Goal: Task Accomplishment & Management: Use online tool/utility

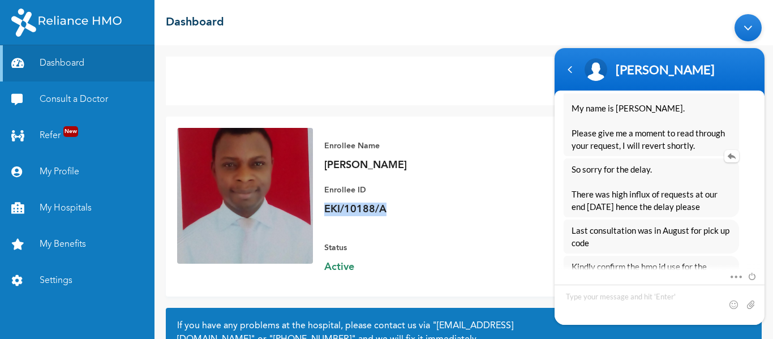
scroll to position [1356, 0]
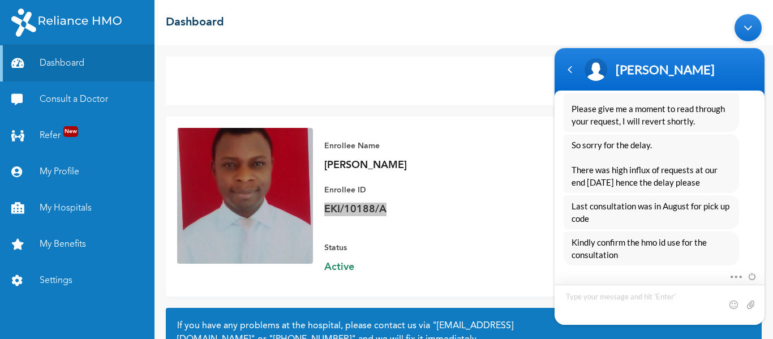
click at [587, 297] on textarea "Type your message and hit 'Enter'" at bounding box center [659, 304] width 210 height 40
type textarea "EKI/10188/A"
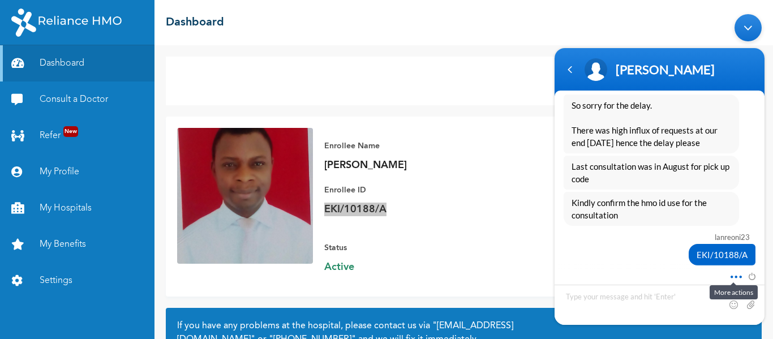
click at [733, 273] on span at bounding box center [732, 274] width 8 height 10
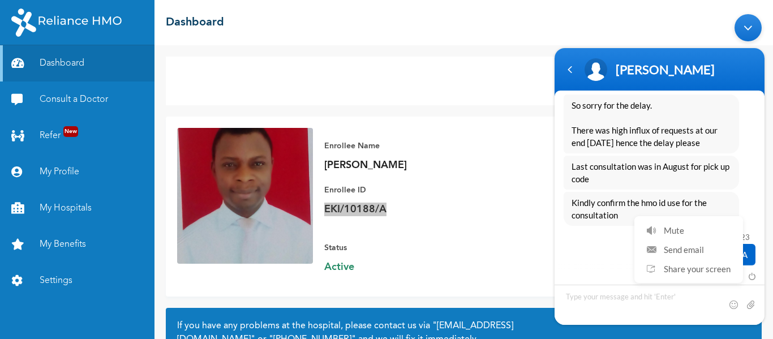
click at [590, 249] on div "EKI/10188/A" at bounding box center [659, 253] width 192 height 21
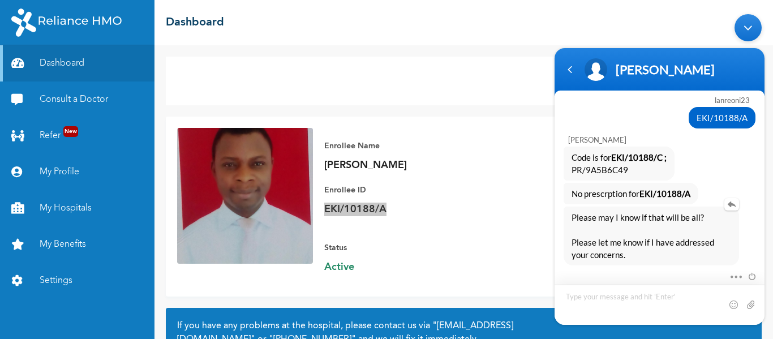
scroll to position [1552, 0]
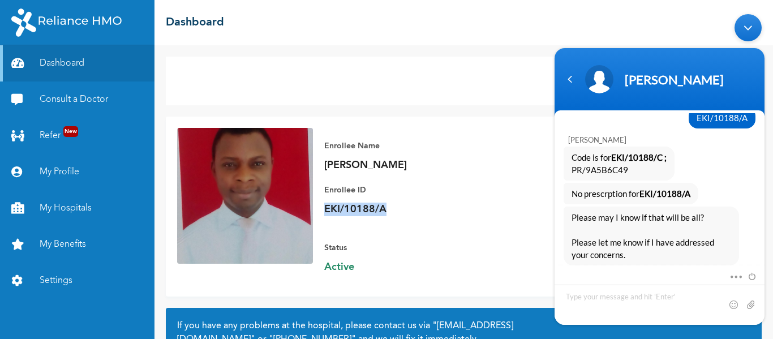
click at [409, 230] on div "Status Active" at bounding box center [403, 252] width 158 height 44
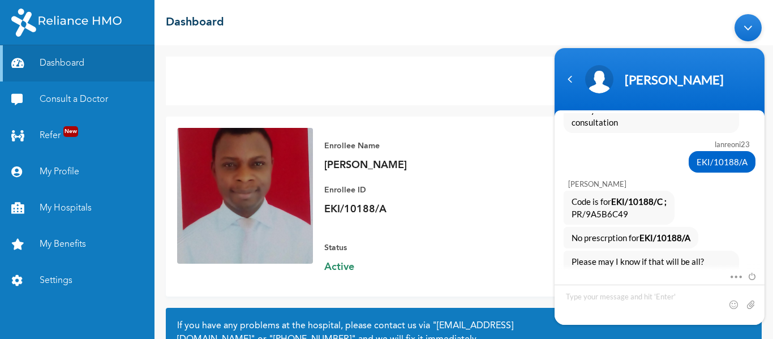
click at [750, 26] on div "Minimize live chat window" at bounding box center [747, 27] width 27 height 27
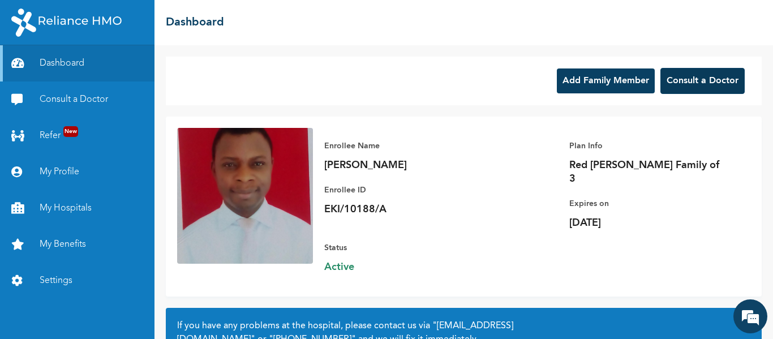
click at [685, 80] on button "Consult a Doctor" at bounding box center [702, 81] width 84 height 26
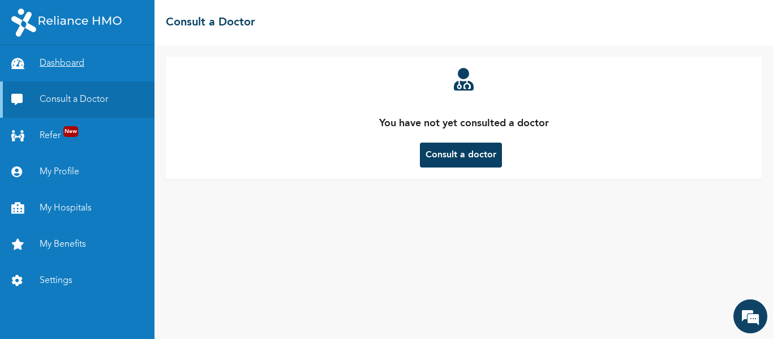
click at [71, 62] on link "Dashboard" at bounding box center [77, 63] width 154 height 36
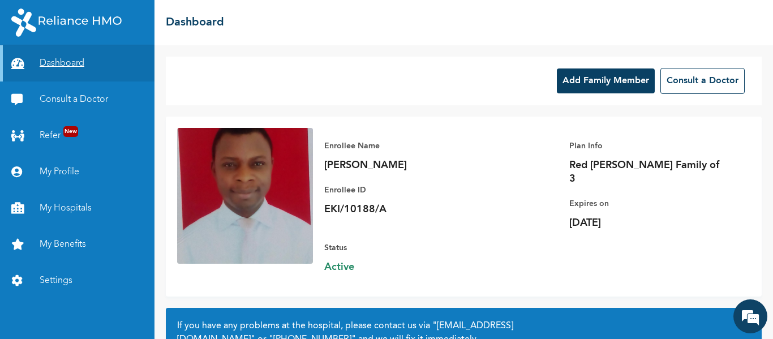
click at [58, 60] on link "Dashboard" at bounding box center [77, 63] width 154 height 36
click at [46, 67] on link "Dashboard" at bounding box center [77, 63] width 154 height 36
click at [58, 101] on link "Consult a Doctor" at bounding box center [77, 99] width 154 height 36
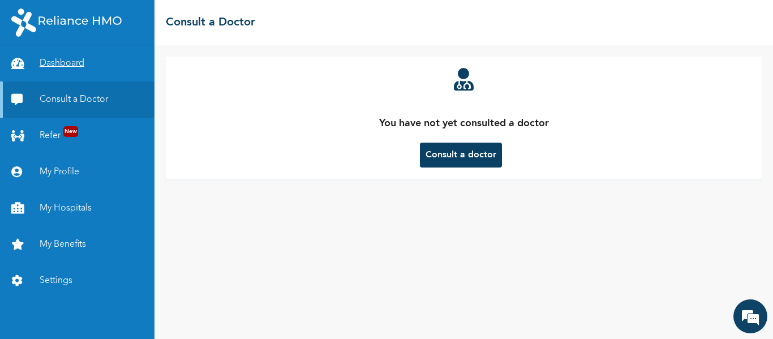
click at [64, 67] on link "Dashboard" at bounding box center [77, 63] width 154 height 36
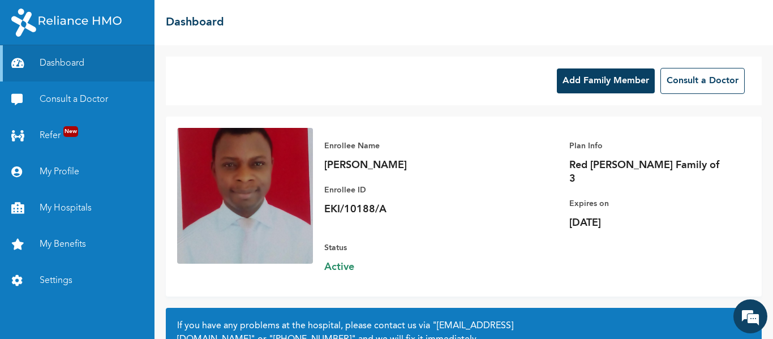
click at [602, 79] on button "Add Family Member" at bounding box center [605, 80] width 98 height 25
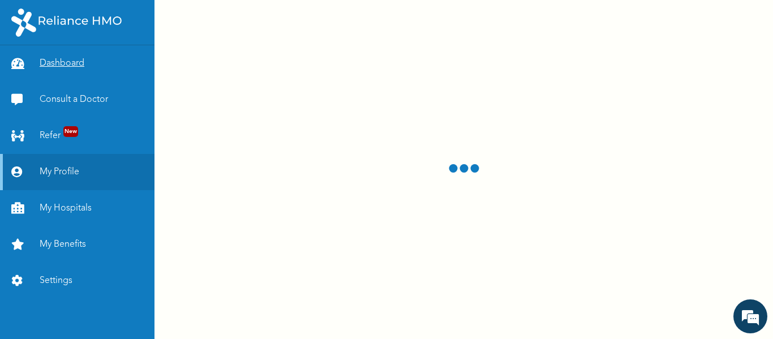
click at [67, 63] on link "Dashboard" at bounding box center [77, 63] width 154 height 36
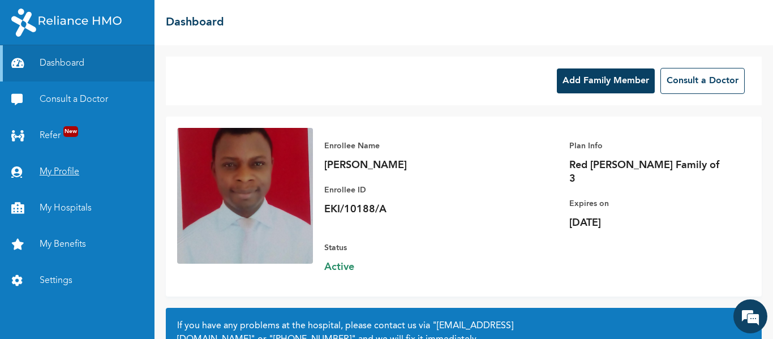
click at [55, 172] on link "My Profile" at bounding box center [77, 172] width 154 height 36
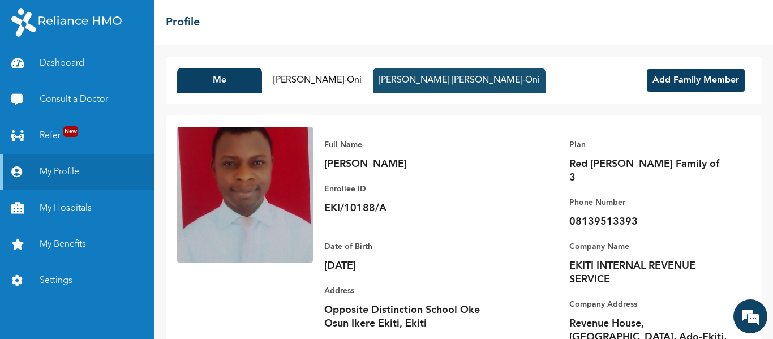
click at [426, 84] on button "[PERSON_NAME] [PERSON_NAME]-Oni" at bounding box center [459, 80] width 172 height 25
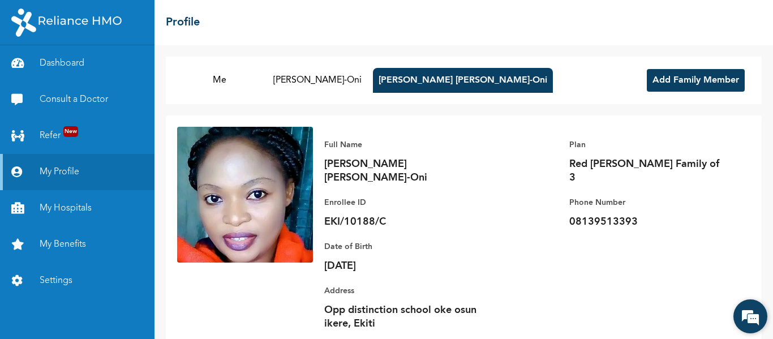
click at [746, 313] on em at bounding box center [750, 316] width 31 height 31
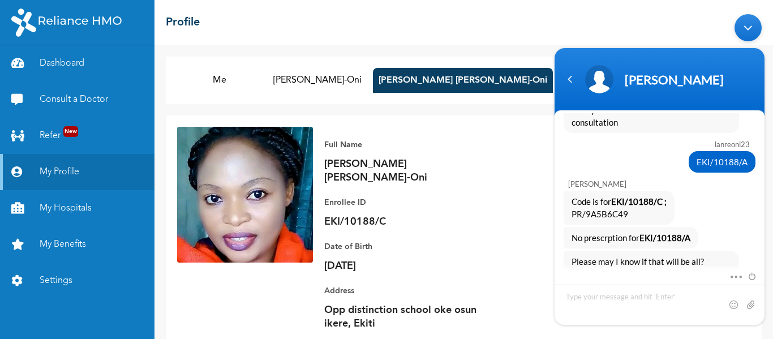
scroll to position [1552, 0]
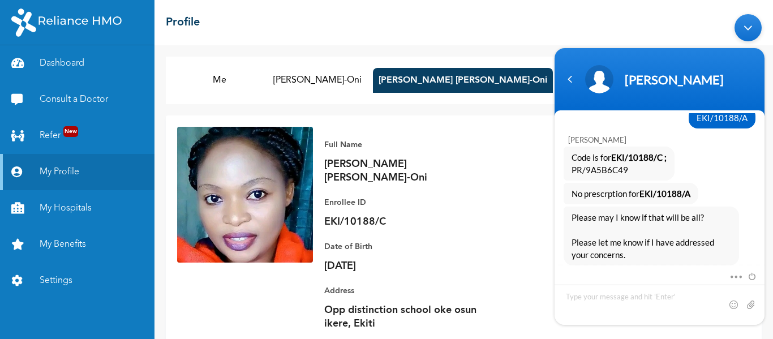
click at [517, 198] on div "Full Name [PERSON_NAME] [PERSON_NAME]-Oni Enrollee ID EKI/10188/C Plan Red [PER…" at bounding box center [531, 234] width 437 height 215
click at [749, 27] on div "Minimize live chat window" at bounding box center [747, 27] width 27 height 27
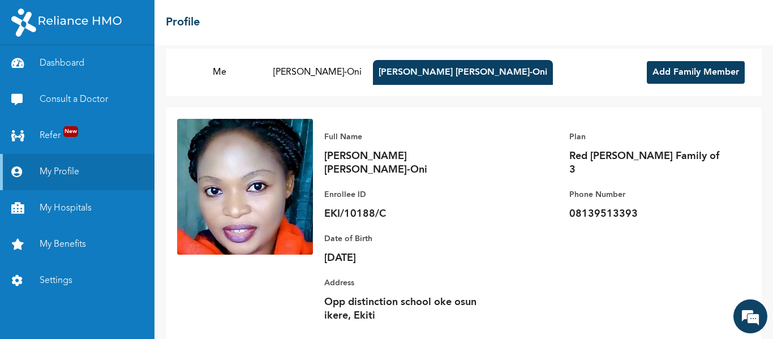
scroll to position [0, 0]
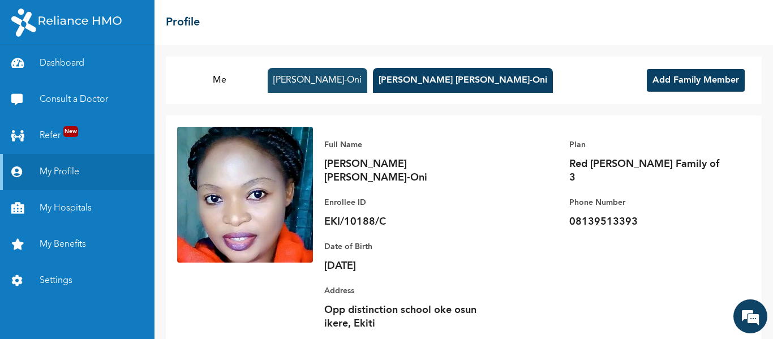
click at [335, 81] on button "[PERSON_NAME]-Oni" at bounding box center [317, 80] width 100 height 25
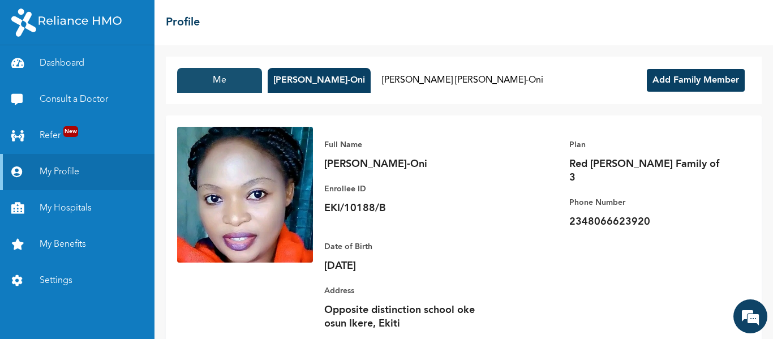
click at [222, 82] on button "Me" at bounding box center [219, 80] width 85 height 25
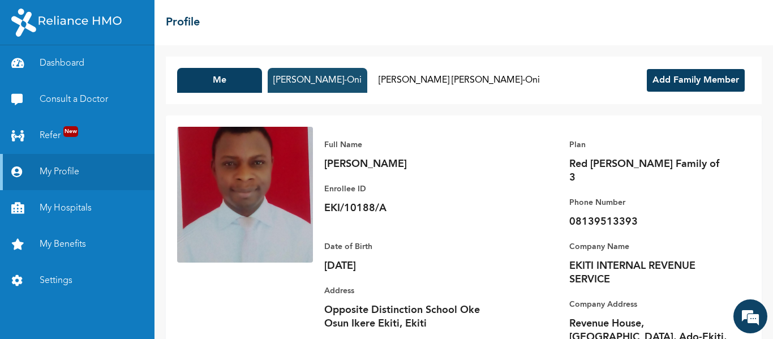
click at [315, 79] on button "[PERSON_NAME]-Oni" at bounding box center [317, 80] width 100 height 25
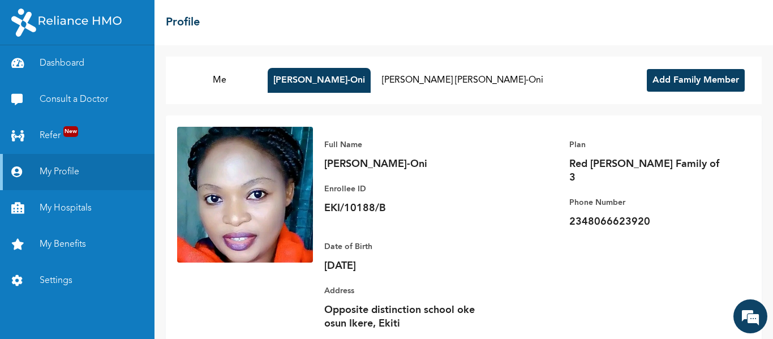
scroll to position [23, 0]
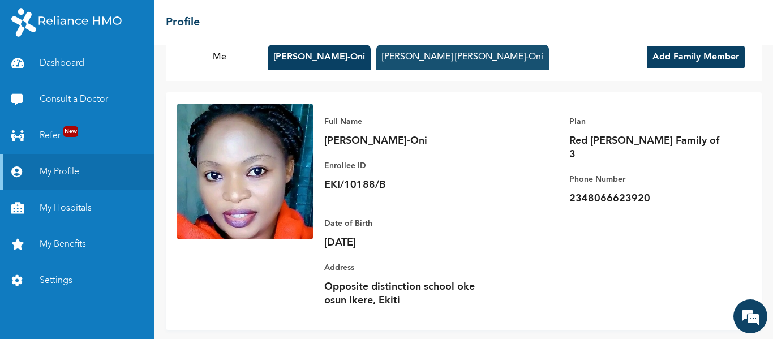
click at [429, 59] on button "[PERSON_NAME] [PERSON_NAME]-Oni" at bounding box center [462, 57] width 172 height 25
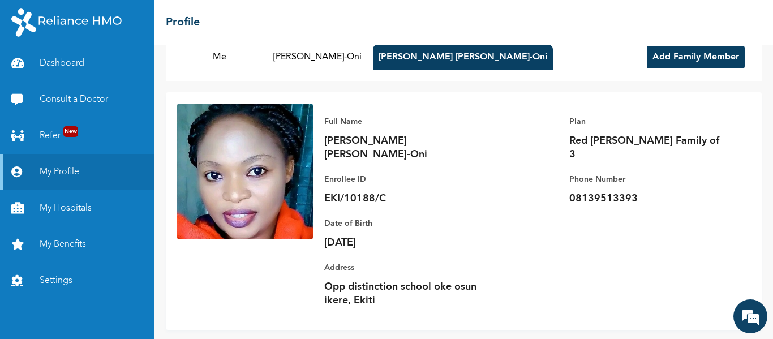
click at [46, 279] on link "Settings" at bounding box center [77, 280] width 154 height 36
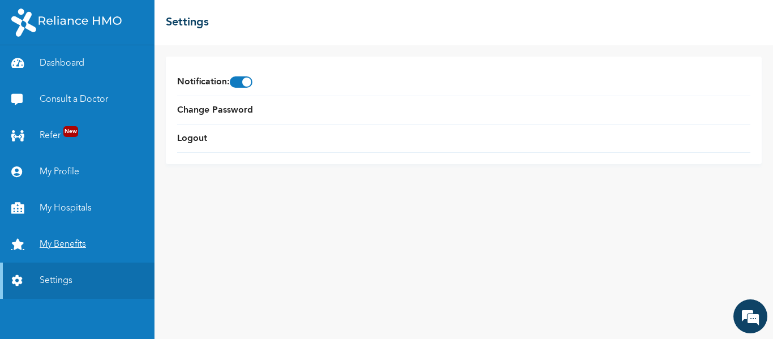
click at [66, 241] on link "My Benefits" at bounding box center [77, 244] width 154 height 36
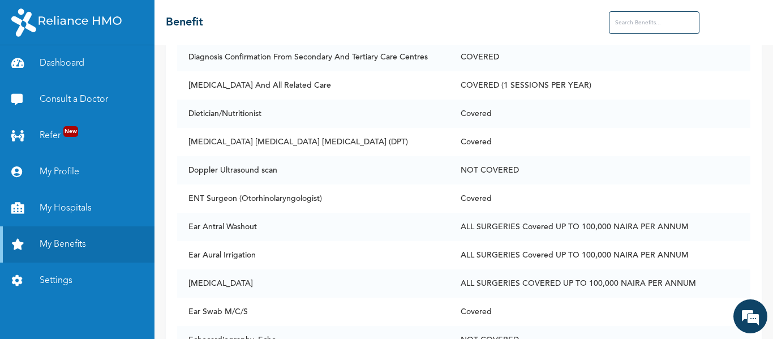
scroll to position [2036, 0]
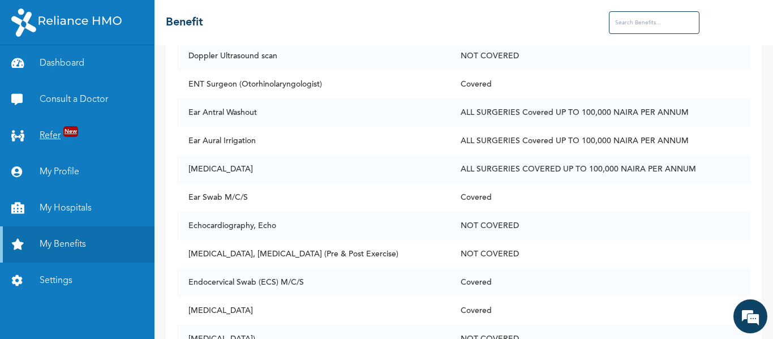
click at [49, 139] on link "Refer New" at bounding box center [77, 136] width 154 height 36
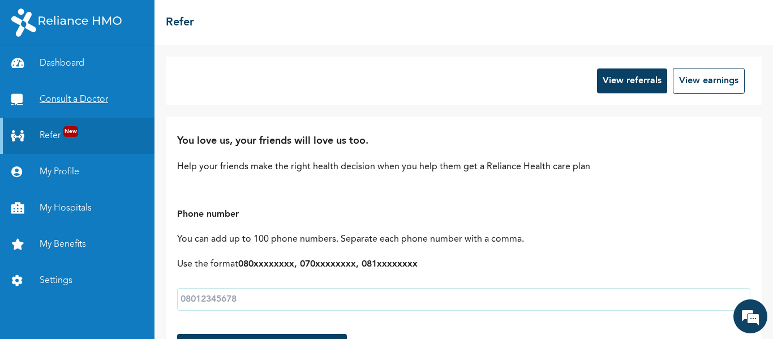
click at [67, 101] on link "Consult a Doctor" at bounding box center [77, 99] width 154 height 36
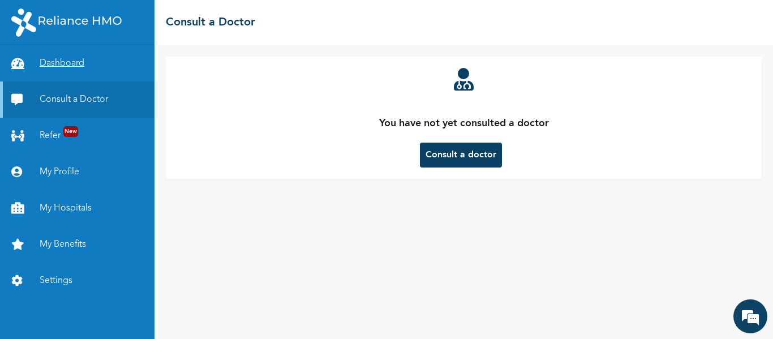
click at [67, 66] on link "Dashboard" at bounding box center [77, 63] width 154 height 36
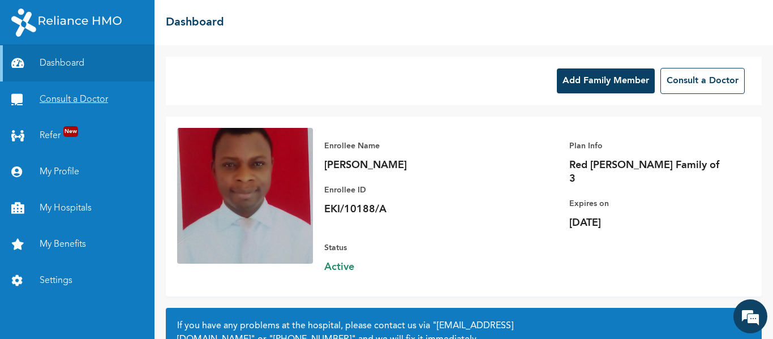
click at [78, 99] on link "Consult a Doctor" at bounding box center [77, 99] width 154 height 36
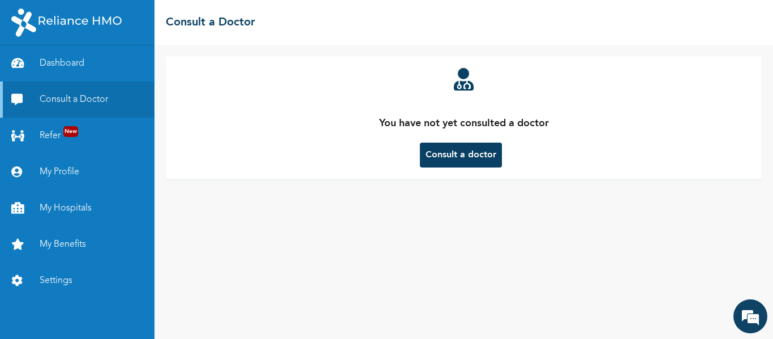
click at [470, 157] on button "Consult a doctor" at bounding box center [461, 155] width 82 height 25
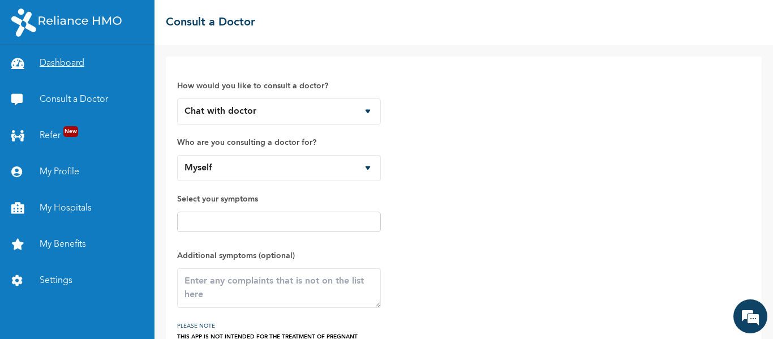
click at [70, 62] on link "Dashboard" at bounding box center [77, 63] width 154 height 36
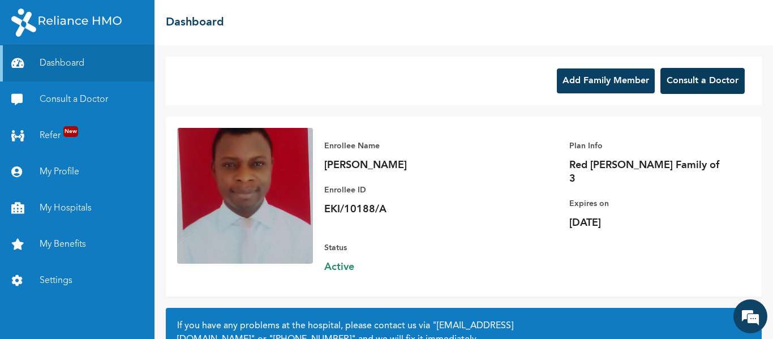
click at [702, 81] on button "Consult a Doctor" at bounding box center [702, 81] width 84 height 26
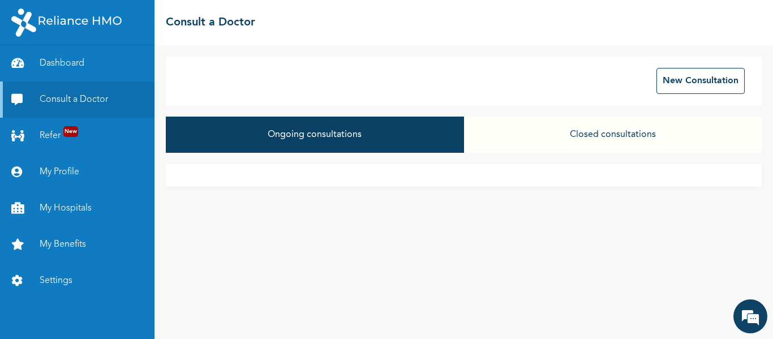
click at [607, 133] on button "Closed consultations" at bounding box center [612, 134] width 297 height 36
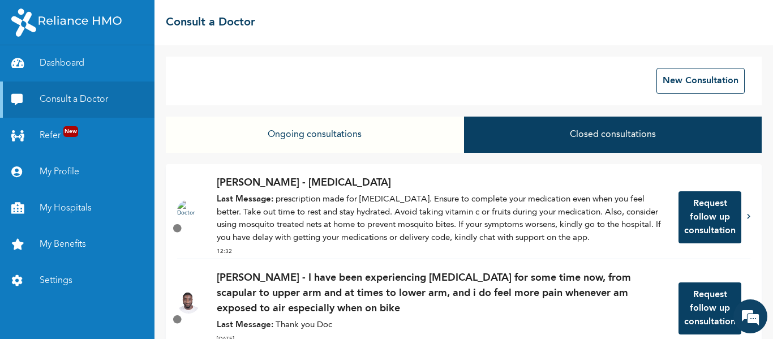
click at [704, 214] on button "Request follow up consultation" at bounding box center [709, 217] width 63 height 52
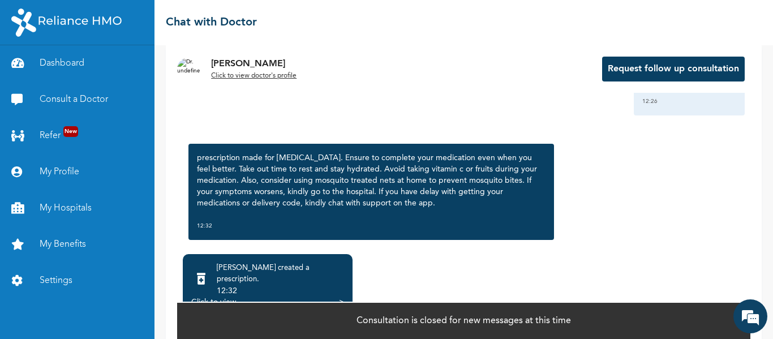
scroll to position [91, 0]
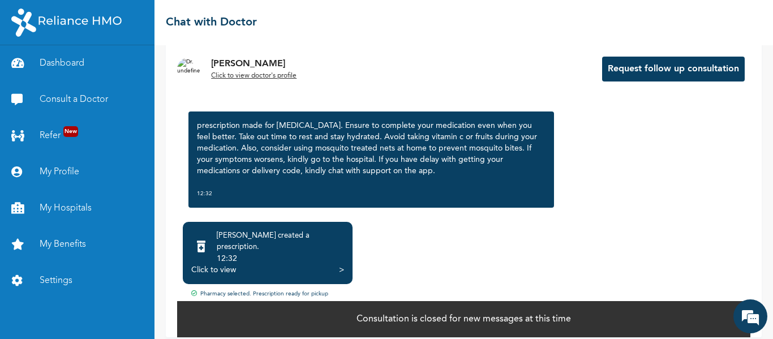
click at [339, 264] on div ">" at bounding box center [341, 269] width 5 height 11
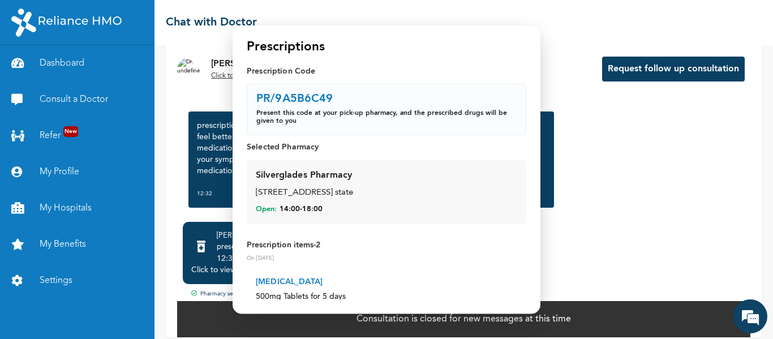
scroll to position [0, 0]
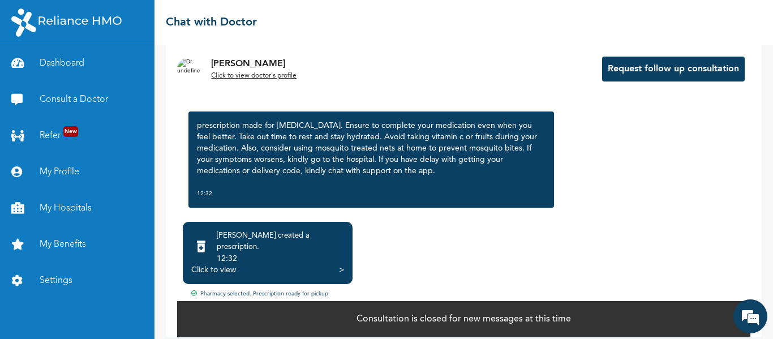
click at [340, 264] on div ">" at bounding box center [341, 269] width 5 height 11
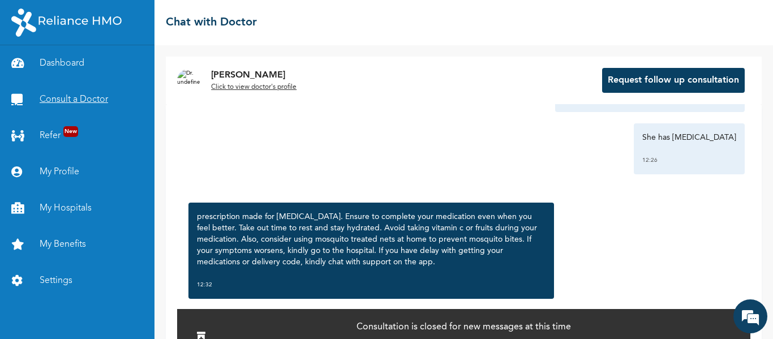
click at [81, 98] on link "Consult a Doctor" at bounding box center [77, 99] width 154 height 36
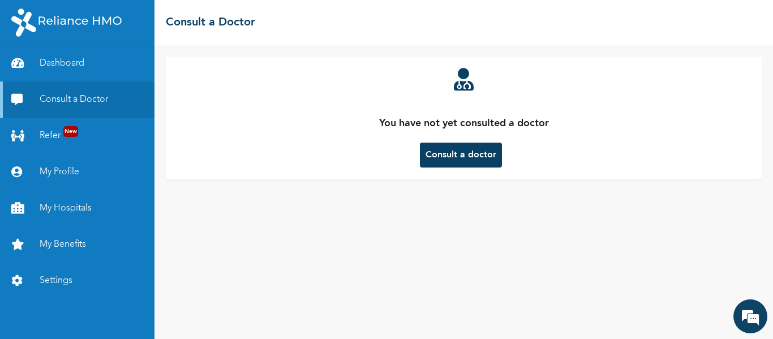
click at [459, 158] on button "Consult a doctor" at bounding box center [461, 155] width 82 height 25
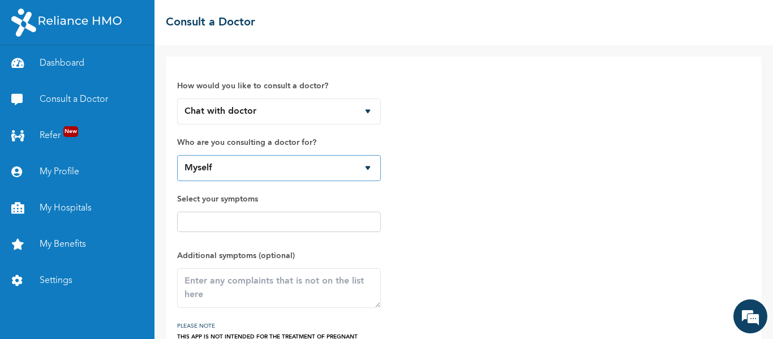
click at [313, 172] on select "Myself [PERSON_NAME] [PERSON_NAME]-Oni [PERSON_NAME]-Oni" at bounding box center [279, 168] width 204 height 26
click at [177, 155] on select "Myself [PERSON_NAME] [PERSON_NAME]-Oni [PERSON_NAME]-Oni" at bounding box center [279, 168] width 204 height 26
click at [311, 169] on select "Myself [PERSON_NAME] [PERSON_NAME]-Oni [PERSON_NAME]-Oni" at bounding box center [279, 168] width 204 height 26
select select "319802"
click at [177, 155] on select "Myself [PERSON_NAME] [PERSON_NAME]-Oni [PERSON_NAME]-Oni" at bounding box center [279, 168] width 204 height 26
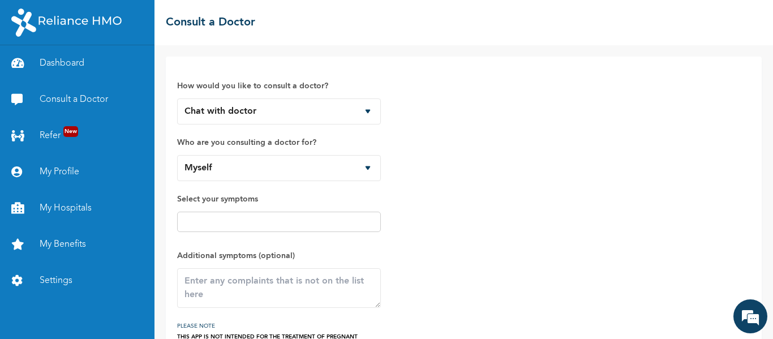
click at [468, 148] on div "How would you like to consult a doctor? Chat with doctor Phone Call Who are you…" at bounding box center [463, 208] width 573 height 281
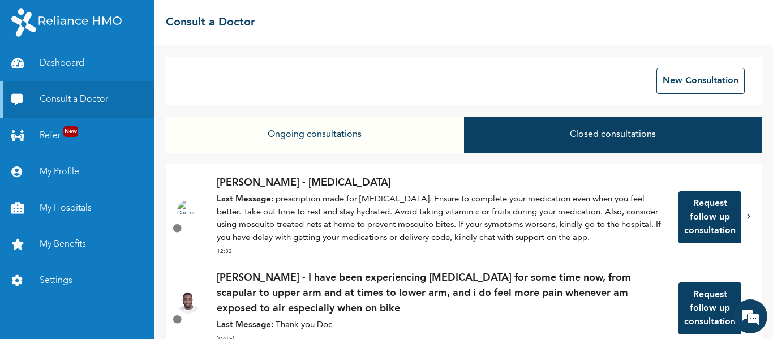
scroll to position [57, 0]
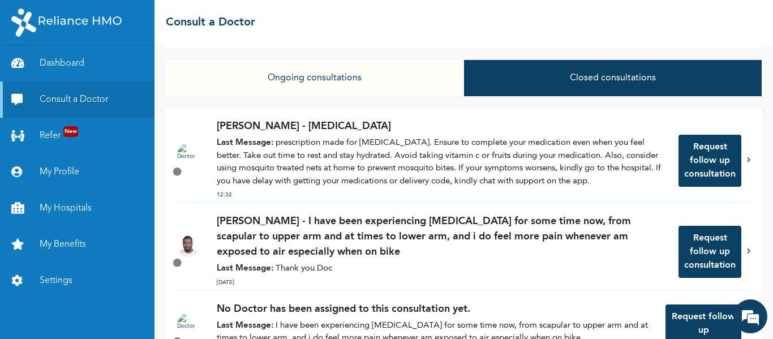
click at [696, 246] on button "Request follow up consultation" at bounding box center [709, 252] width 63 height 52
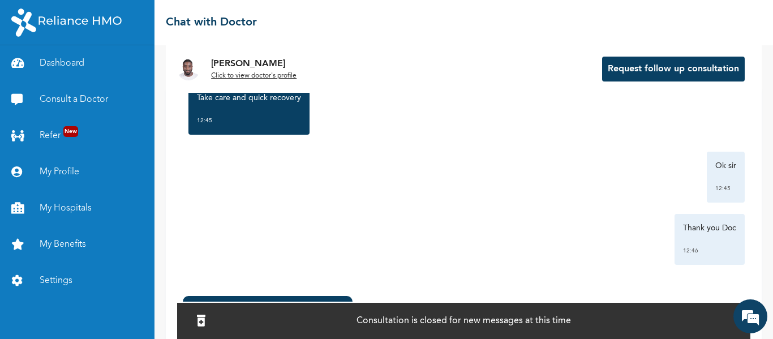
scroll to position [91, 0]
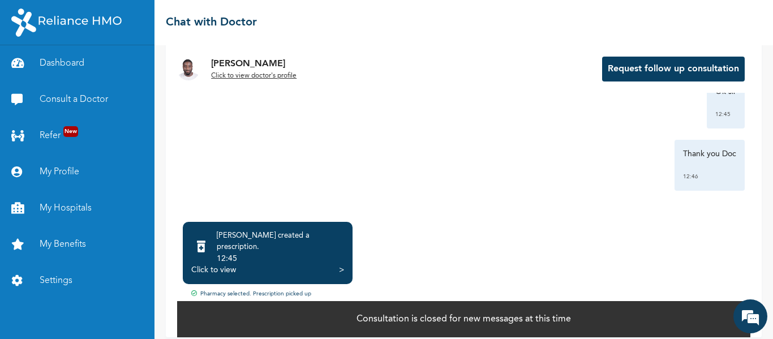
click at [343, 264] on div ">" at bounding box center [341, 269] width 5 height 11
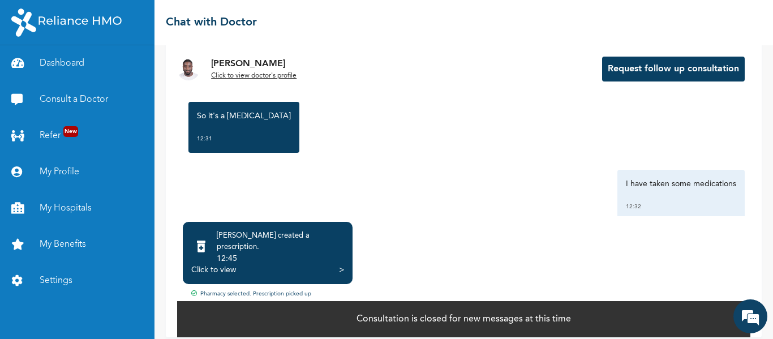
scroll to position [807, 0]
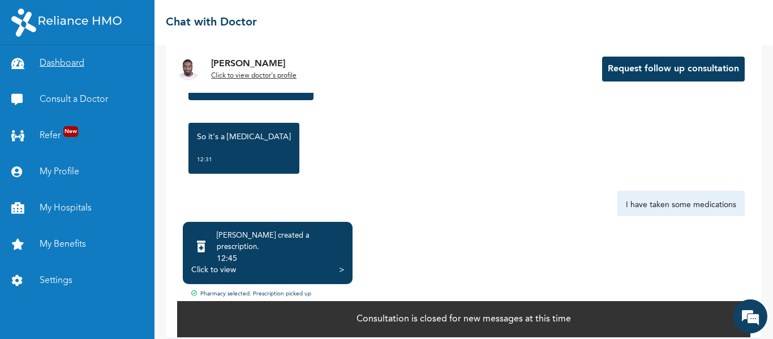
click at [67, 57] on link "Dashboard" at bounding box center [77, 63] width 154 height 36
